Goal: Entertainment & Leisure: Browse casually

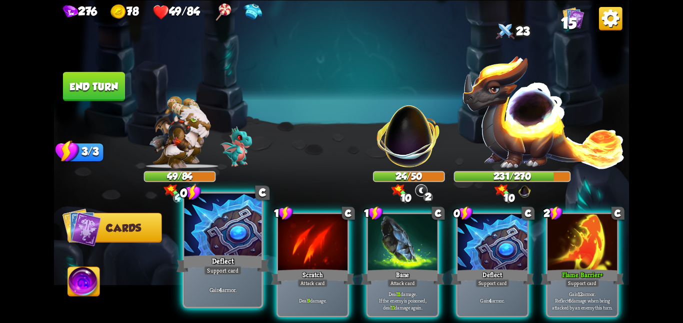
click at [195, 268] on div "Deflect" at bounding box center [222, 263] width 92 height 20
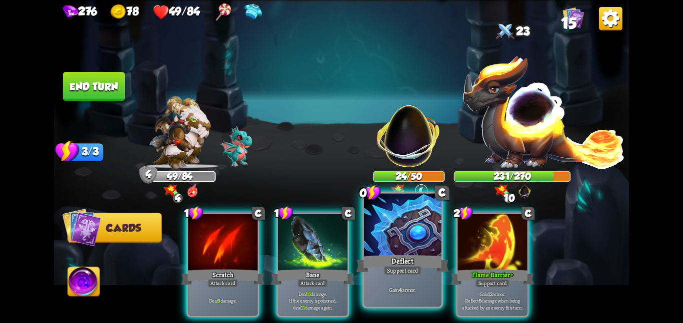
click at [369, 230] on div at bounding box center [402, 225] width 77 height 65
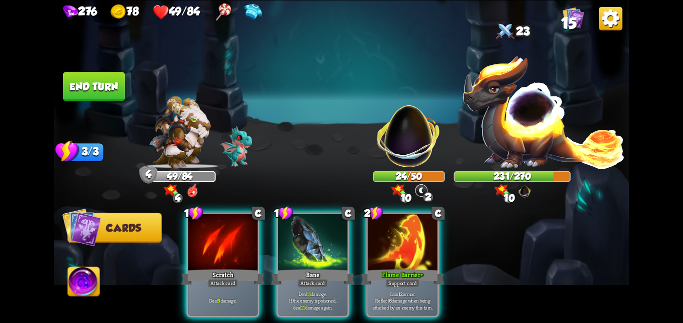
click at [369, 230] on div at bounding box center [402, 243] width 69 height 58
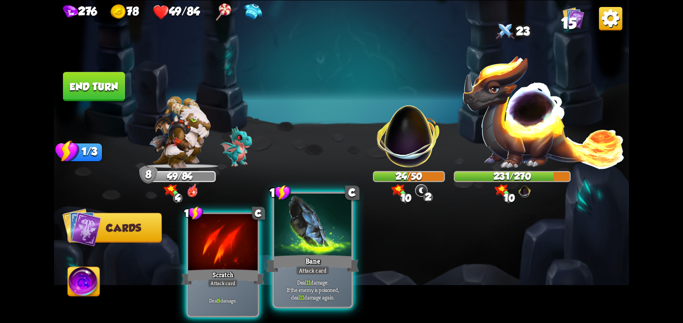
click at [316, 243] on div at bounding box center [312, 225] width 77 height 65
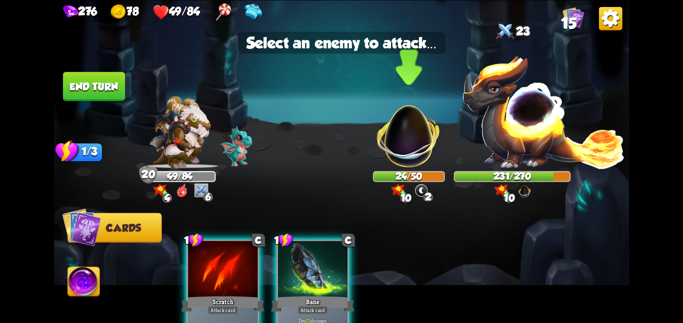
click at [424, 145] on img at bounding box center [408, 130] width 75 height 75
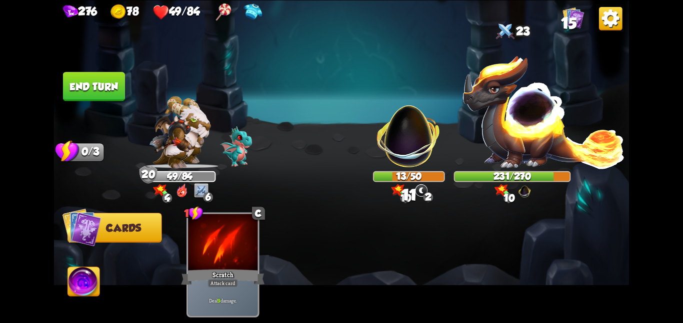
click at [111, 78] on button "End turn" at bounding box center [94, 86] width 62 height 29
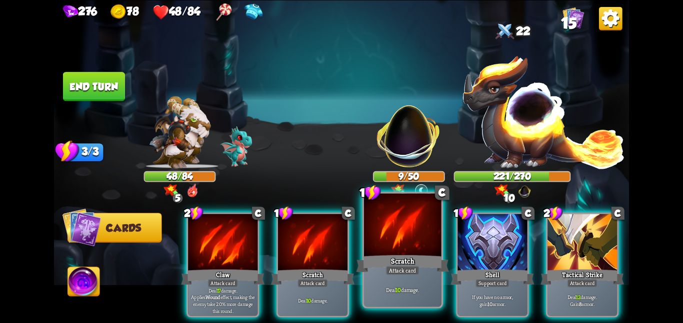
click at [371, 241] on div at bounding box center [402, 225] width 77 height 65
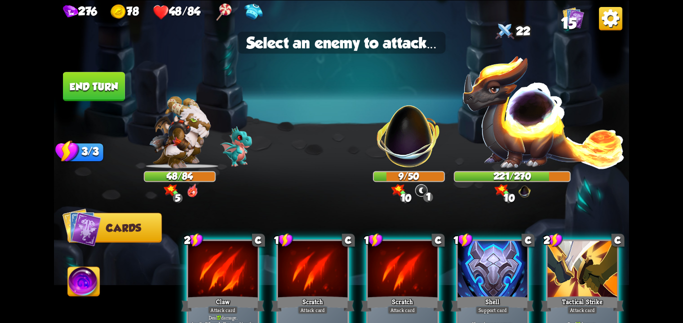
click at [364, 255] on div "2 C Claw Attack card Deal 17 damage. Applies Wound effect, making the enemy tak…" at bounding box center [399, 278] width 460 height 144
click at [408, 249] on div at bounding box center [402, 270] width 69 height 58
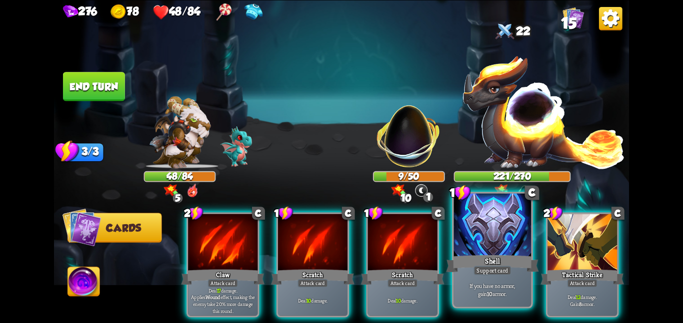
click at [491, 241] on div at bounding box center [492, 225] width 77 height 65
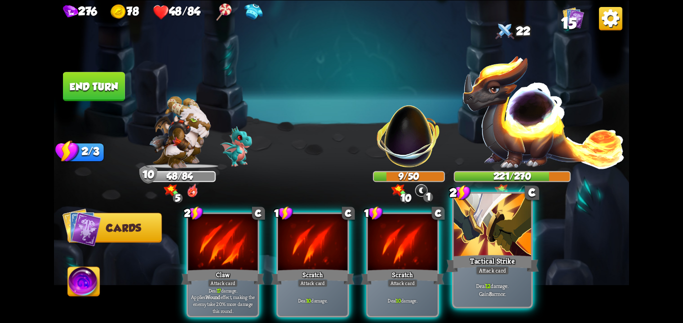
click at [491, 242] on div at bounding box center [492, 225] width 77 height 65
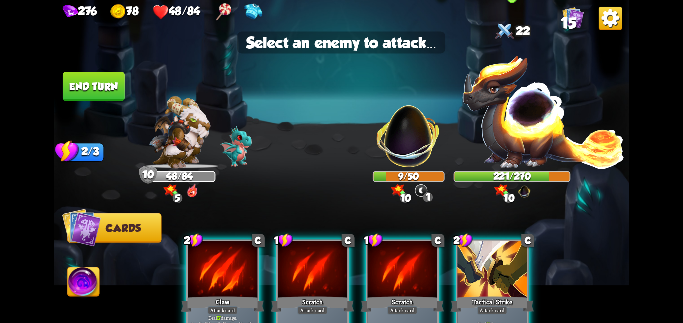
click at [522, 166] on img at bounding box center [543, 111] width 163 height 114
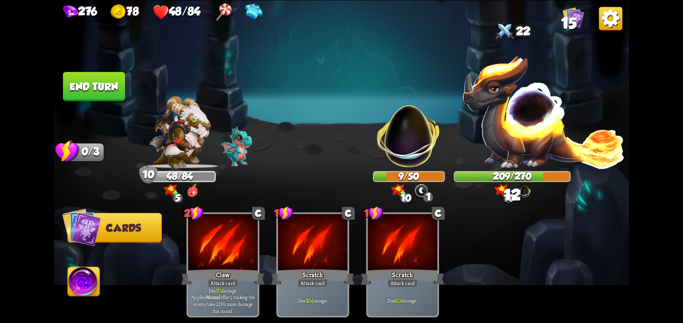
click at [86, 294] on img at bounding box center [84, 283] width 32 height 32
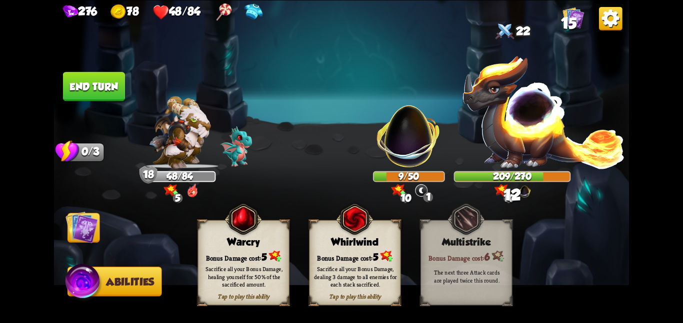
click at [325, 237] on div "Whirlwind" at bounding box center [354, 241] width 91 height 11
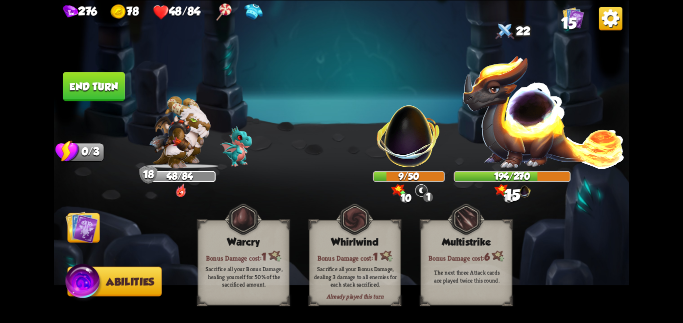
click at [88, 235] on img at bounding box center [81, 227] width 32 height 32
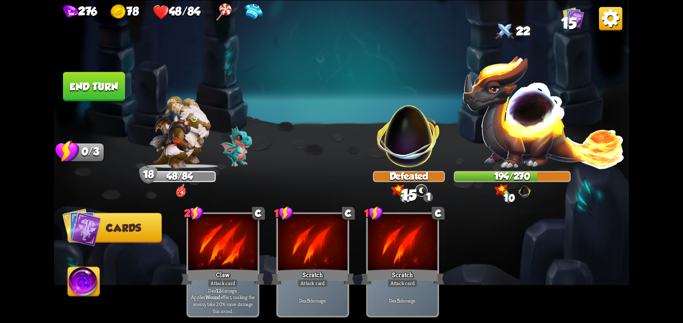
click at [103, 79] on button "End turn" at bounding box center [94, 86] width 62 height 29
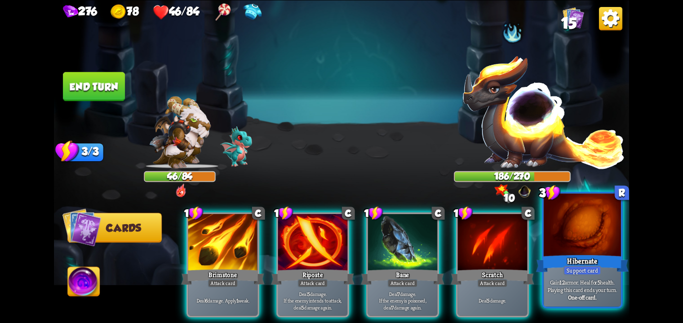
click at [582, 234] on div at bounding box center [581, 225] width 77 height 65
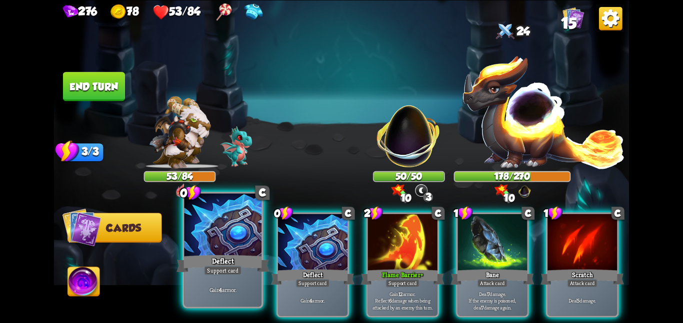
click at [227, 247] on div at bounding box center [222, 225] width 77 height 65
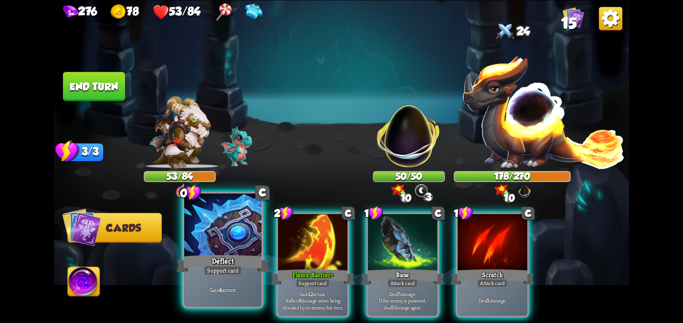
click at [227, 247] on div at bounding box center [222, 225] width 77 height 65
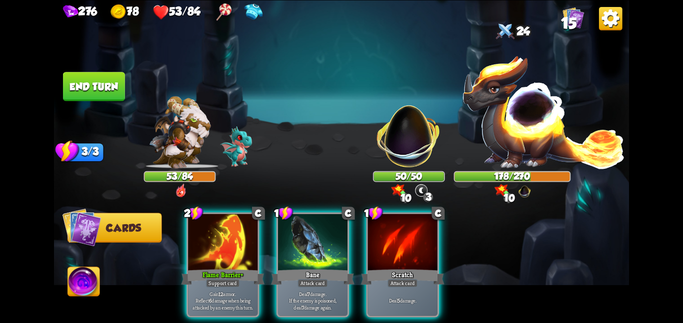
click at [227, 247] on div at bounding box center [222, 243] width 69 height 58
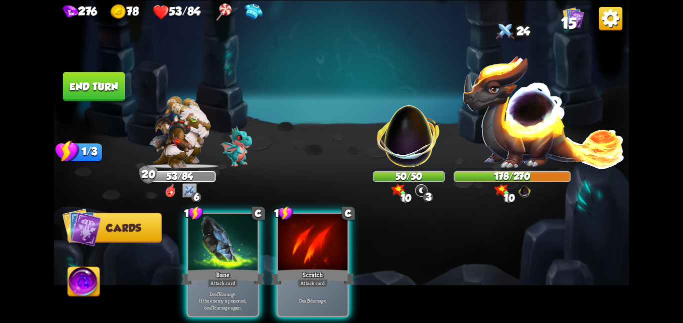
click at [227, 247] on div at bounding box center [222, 243] width 69 height 58
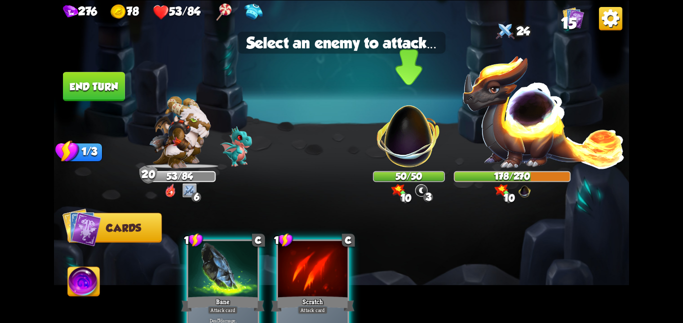
click at [414, 124] on img at bounding box center [408, 130] width 75 height 75
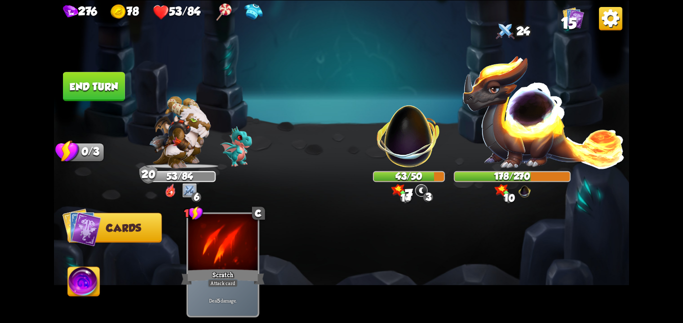
click at [78, 80] on button "End turn" at bounding box center [94, 86] width 62 height 29
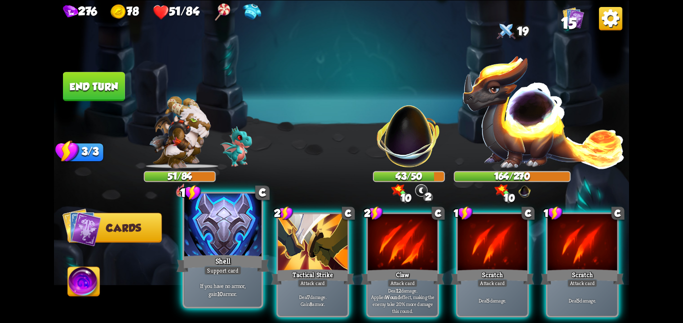
click at [211, 242] on div at bounding box center [222, 225] width 77 height 65
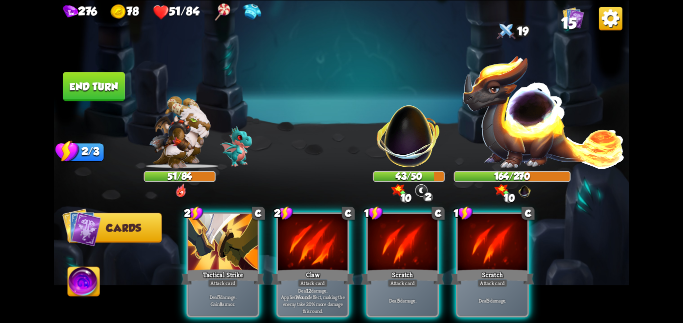
click at [211, 242] on div at bounding box center [222, 243] width 69 height 58
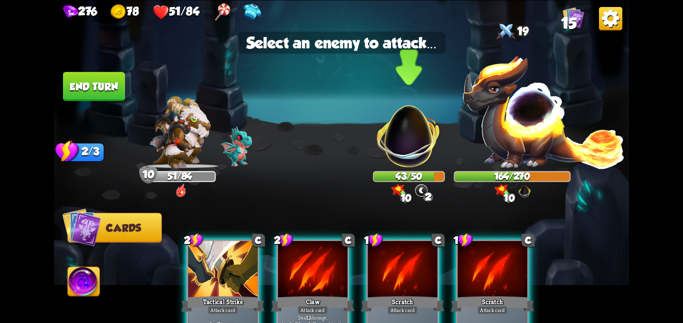
click at [378, 136] on img at bounding box center [408, 130] width 75 height 75
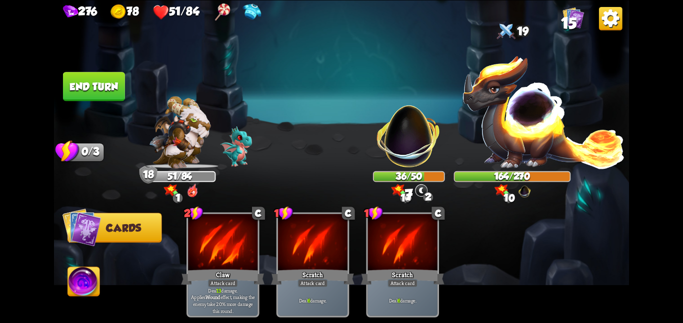
click at [95, 76] on button "End turn" at bounding box center [94, 86] width 62 height 29
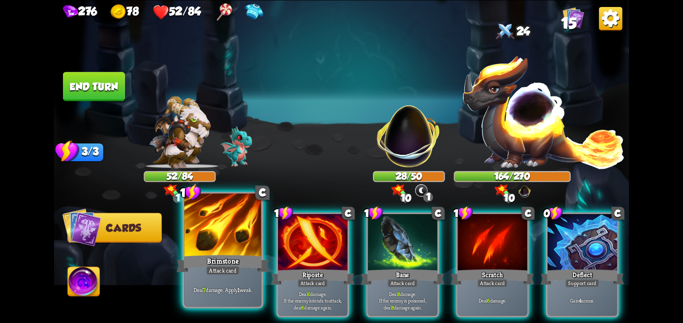
click at [243, 260] on div "Brimstone" at bounding box center [222, 263] width 92 height 20
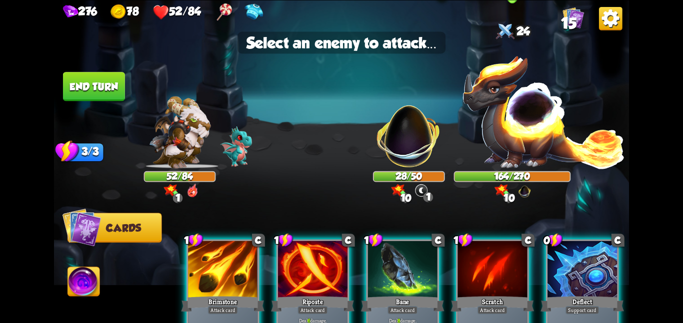
click at [517, 162] on img at bounding box center [543, 111] width 163 height 114
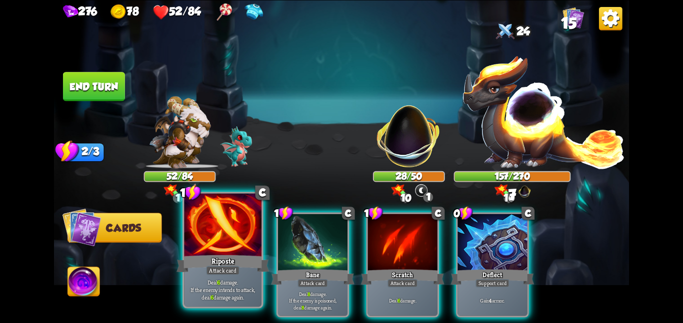
click at [254, 238] on div at bounding box center [222, 225] width 77 height 65
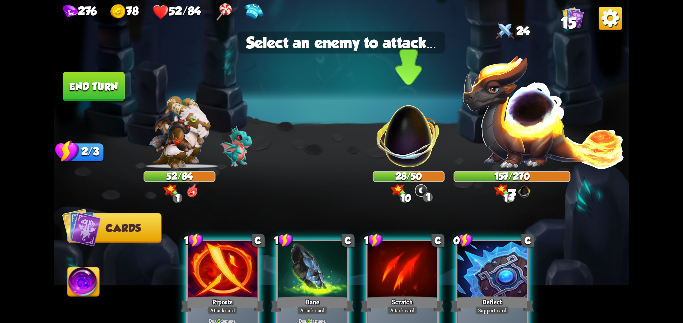
click at [399, 157] on img at bounding box center [408, 130] width 75 height 75
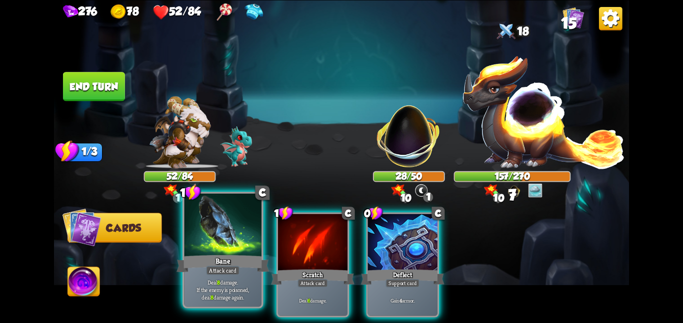
click at [207, 246] on div at bounding box center [222, 225] width 77 height 65
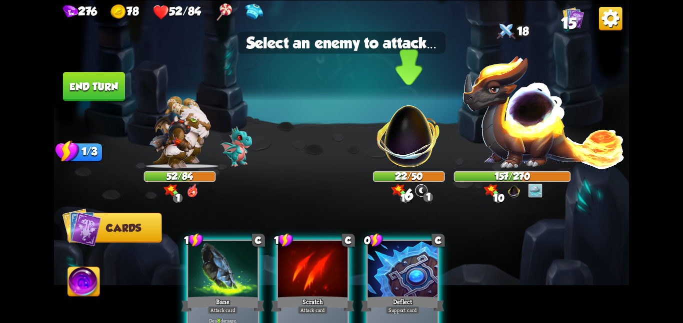
click at [410, 144] on img at bounding box center [408, 130] width 75 height 75
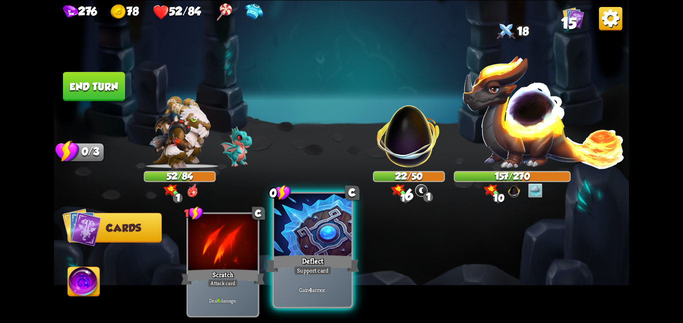
click at [310, 255] on div "Deflect" at bounding box center [312, 263] width 92 height 20
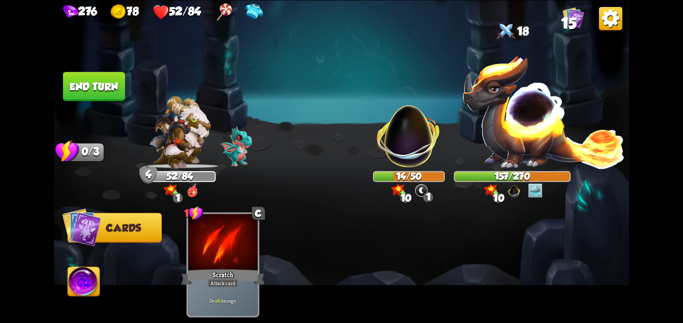
click at [88, 274] on img at bounding box center [84, 283] width 32 height 32
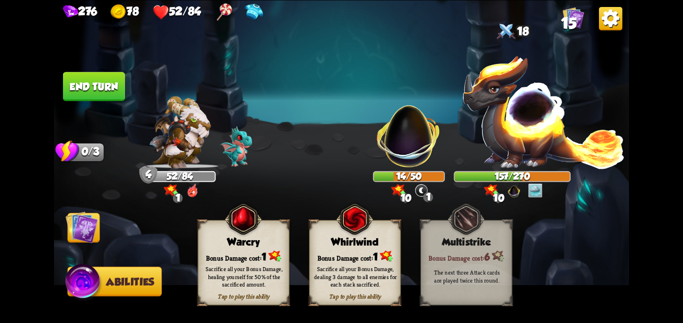
click at [73, 226] on img at bounding box center [81, 227] width 32 height 32
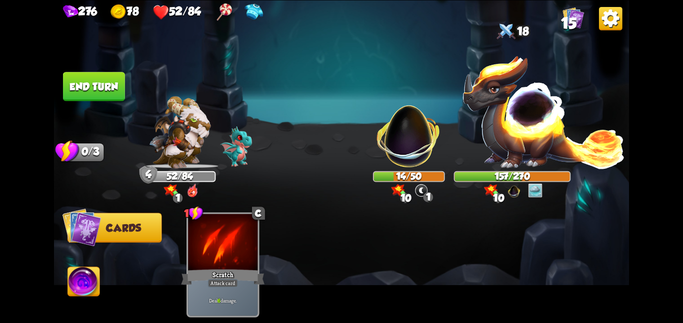
click at [111, 78] on button "End turn" at bounding box center [94, 86] width 62 height 29
